Goal: Information Seeking & Learning: Learn about a topic

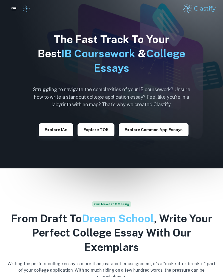
click at [13, 11] on icon "button" at bounding box center [14, 8] width 6 height 6
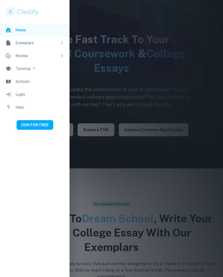
click at [25, 44] on div "Exemplars" at bounding box center [37, 43] width 42 height 6
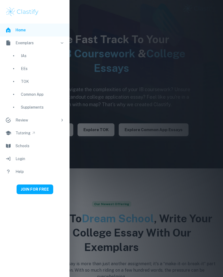
click at [28, 80] on div "TOK" at bounding box center [42, 81] width 43 height 6
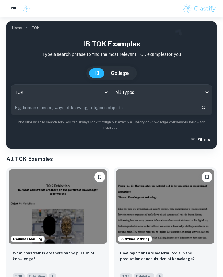
click at [173, 91] on body "We value your privacy We use cookies to enhance your browsing experience, serve…" at bounding box center [111, 155] width 223 height 277
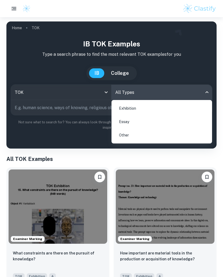
click at [158, 167] on div at bounding box center [111, 138] width 223 height 277
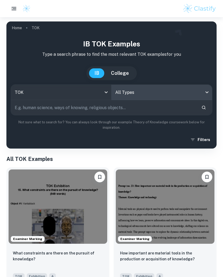
click at [178, 155] on h1 "All TOK Examples" at bounding box center [111, 159] width 210 height 8
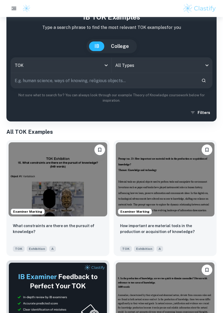
scroll to position [28, 0]
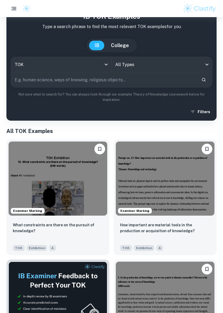
click at [35, 171] on img at bounding box center [58, 179] width 99 height 74
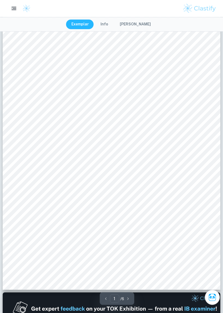
scroll to position [29, 0]
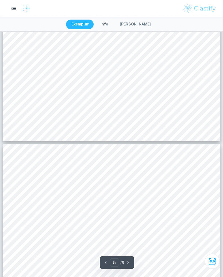
type input "4"
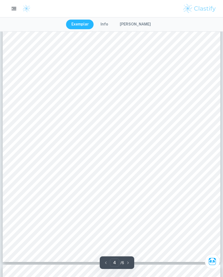
scroll to position [982, 0]
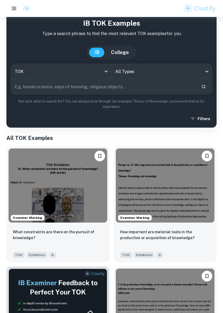
scroll to position [22, 0]
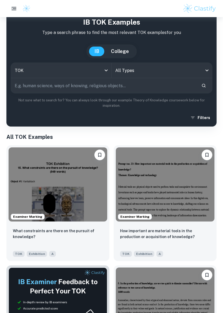
click at [165, 189] on img at bounding box center [165, 185] width 99 height 74
